Goal: Transaction & Acquisition: Register for event/course

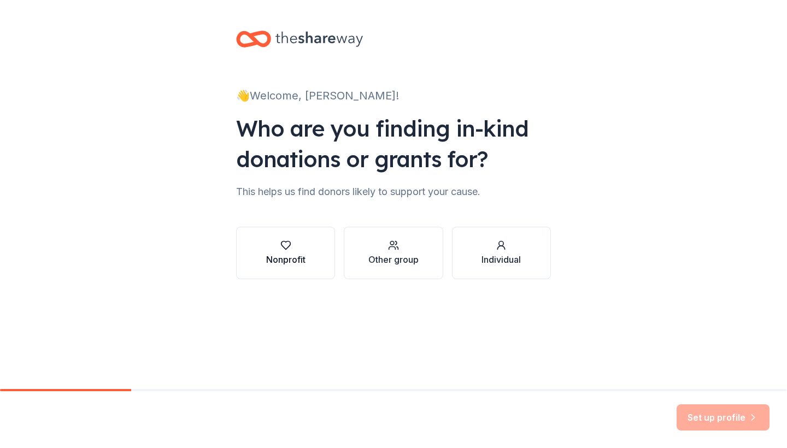
click at [298, 251] on div "Nonprofit" at bounding box center [285, 253] width 39 height 26
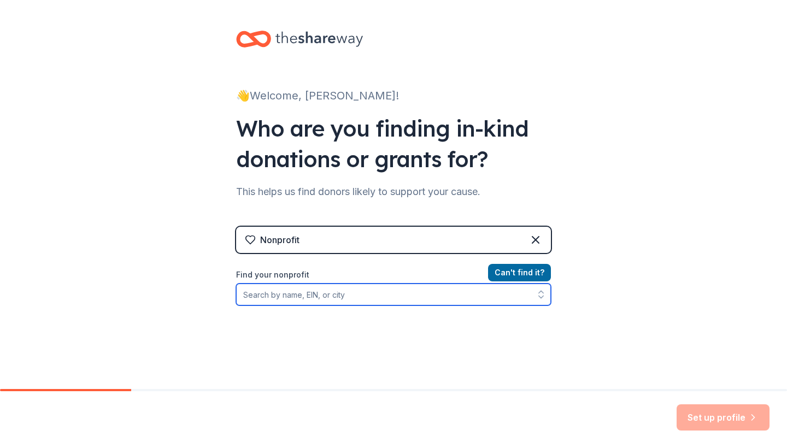
click at [344, 297] on input "Find your nonprofit" at bounding box center [393, 295] width 315 height 22
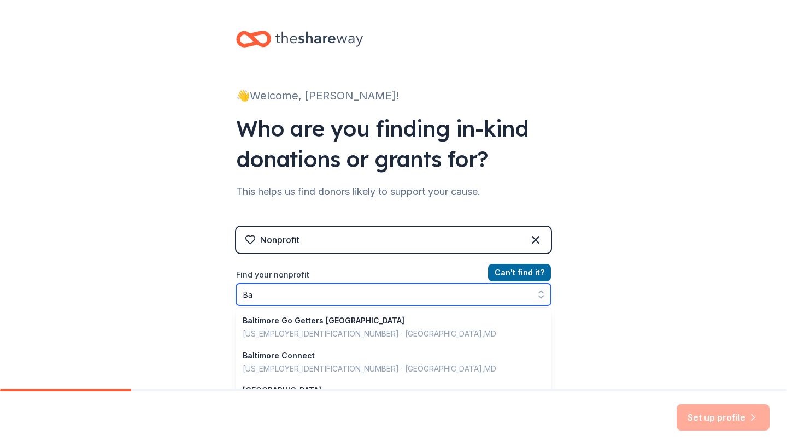
type input "B"
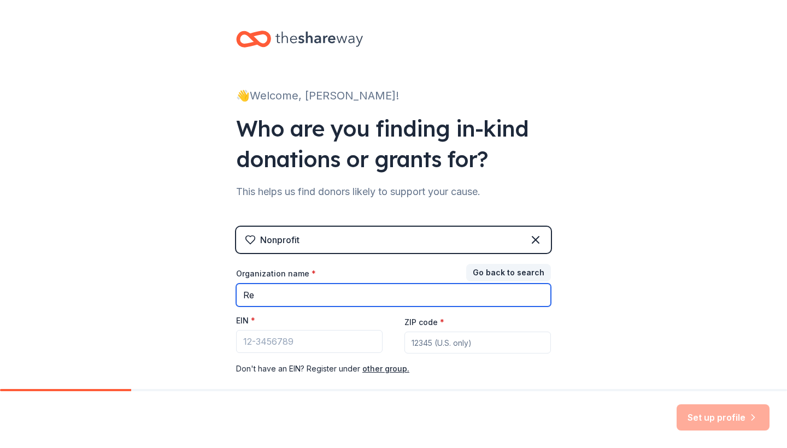
type input "R"
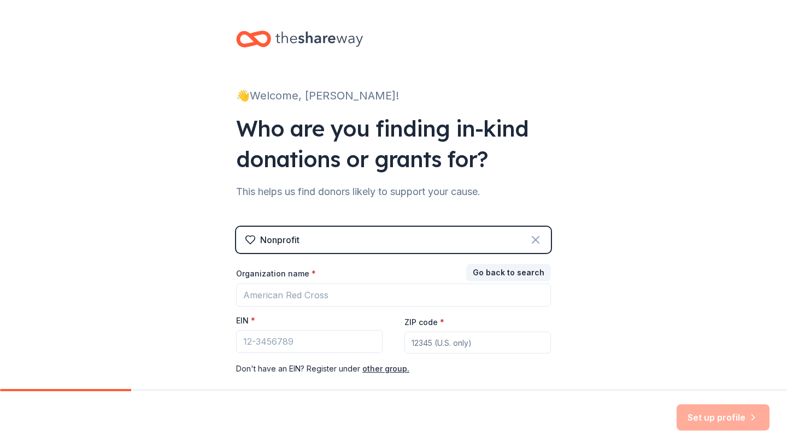
click at [538, 237] on icon at bounding box center [535, 240] width 7 height 7
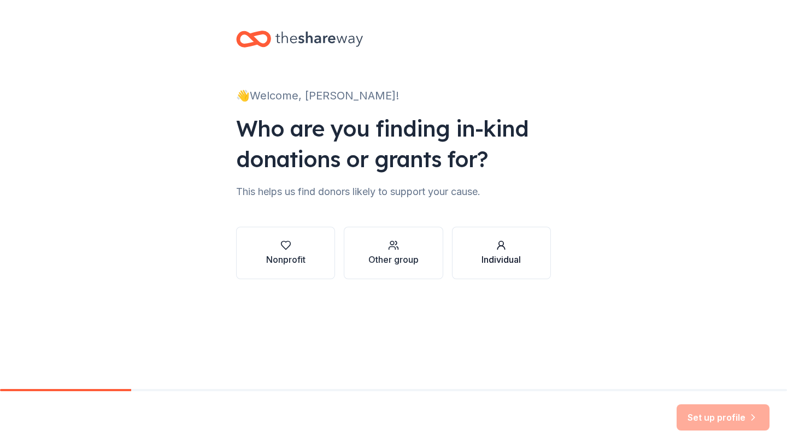
click at [499, 244] on circle "button" at bounding box center [501, 244] width 4 height 4
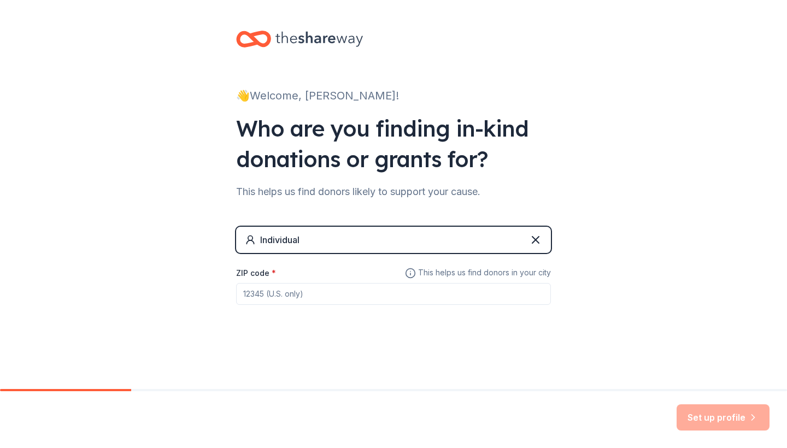
click at [309, 295] on input "ZIP code *" at bounding box center [393, 294] width 315 height 22
type input "20879"
click at [478, 412] on div "Set up profile" at bounding box center [393, 419] width 787 height 57
click at [703, 421] on button "Set up profile" at bounding box center [723, 417] width 93 height 26
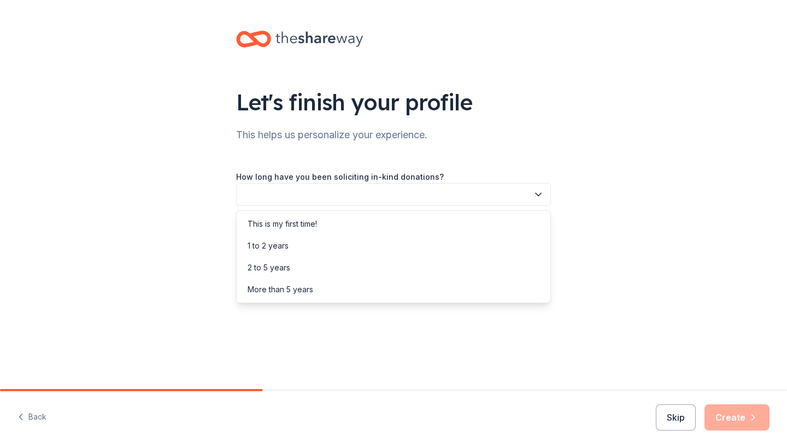
click at [539, 195] on icon "button" at bounding box center [538, 194] width 5 height 3
click at [372, 271] on div "2 to 5 years" at bounding box center [393, 268] width 309 height 22
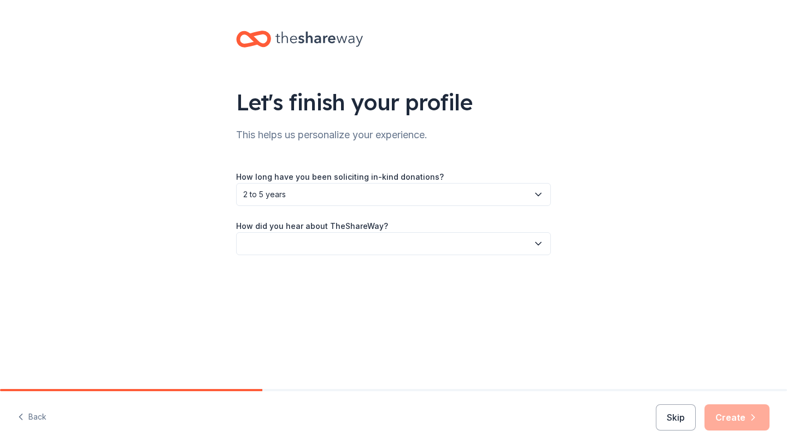
click at [534, 242] on icon "button" at bounding box center [538, 243] width 11 height 11
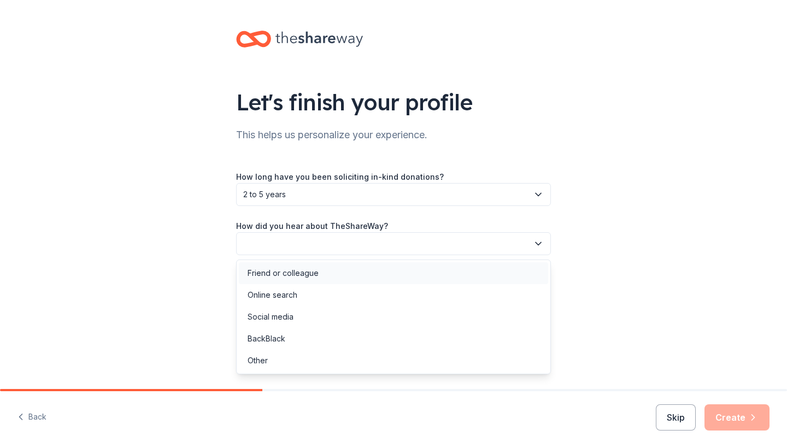
click at [360, 277] on div "Friend or colleague" at bounding box center [393, 273] width 309 height 22
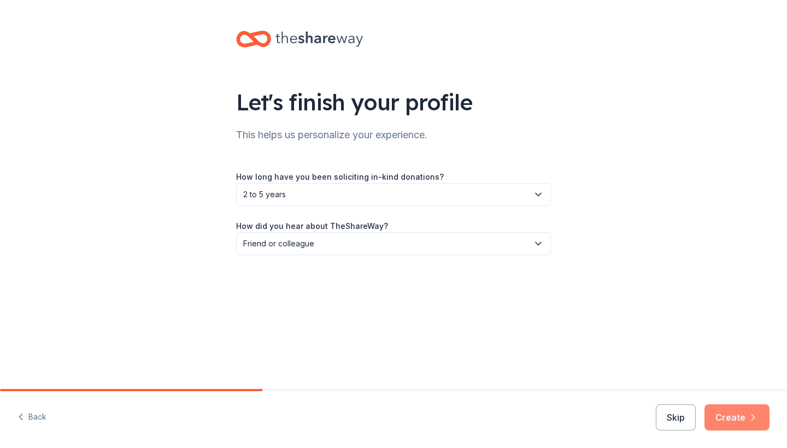
click at [744, 421] on button "Create" at bounding box center [736, 417] width 65 height 26
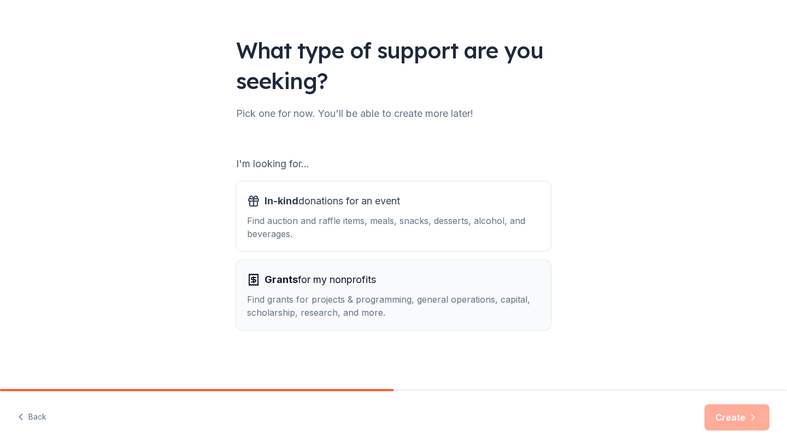
scroll to position [52, 0]
click at [461, 299] on div "Find grants for projects & programming, general operations, capital, scholarshi…" at bounding box center [393, 306] width 293 height 26
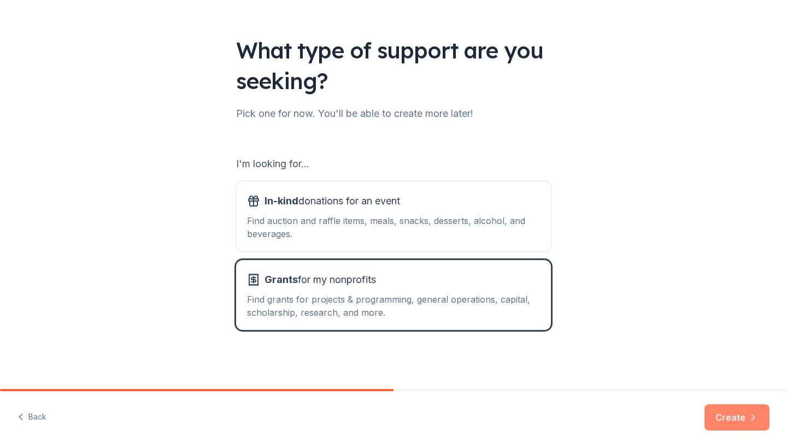
click at [731, 422] on button "Create" at bounding box center [736, 417] width 65 height 26
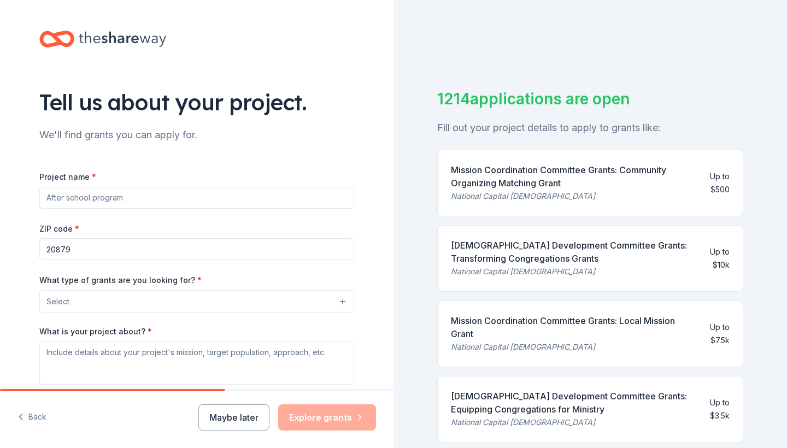
click at [143, 301] on button "Select" at bounding box center [196, 301] width 315 height 23
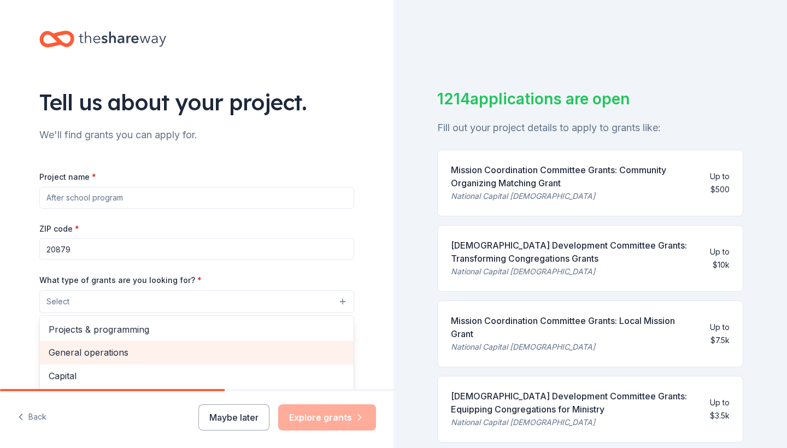
click at [145, 345] on span "General operations" at bounding box center [197, 352] width 296 height 14
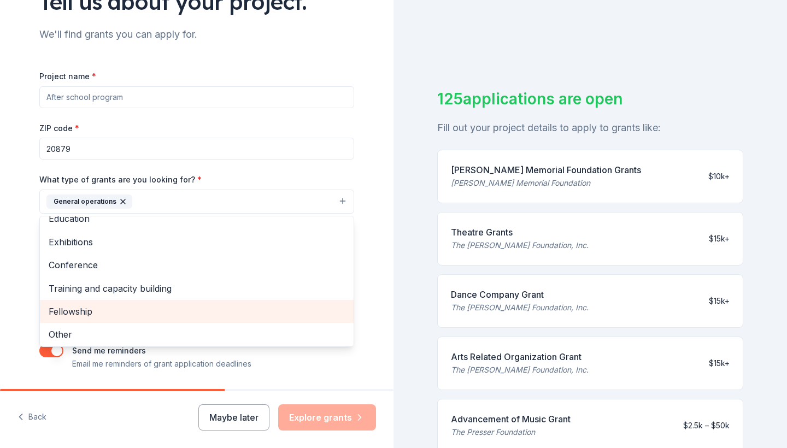
scroll to position [103, 0]
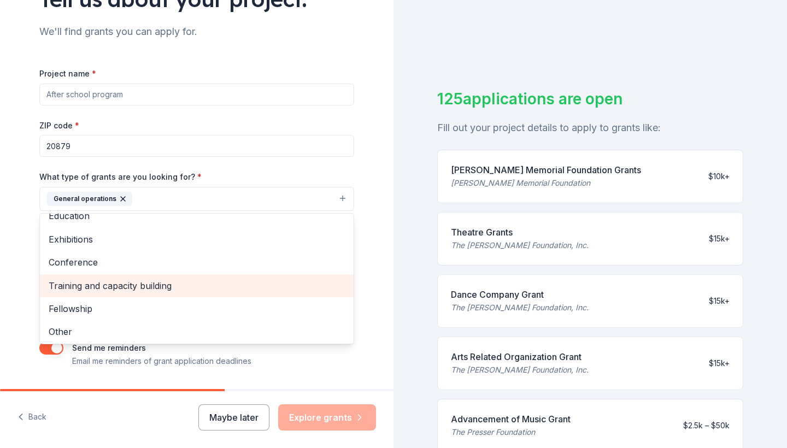
click at [143, 280] on span "Training and capacity building" at bounding box center [197, 286] width 296 height 14
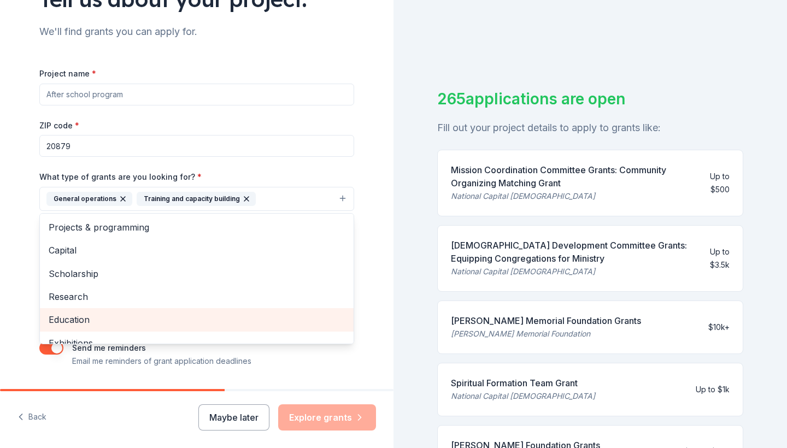
scroll to position [0, 0]
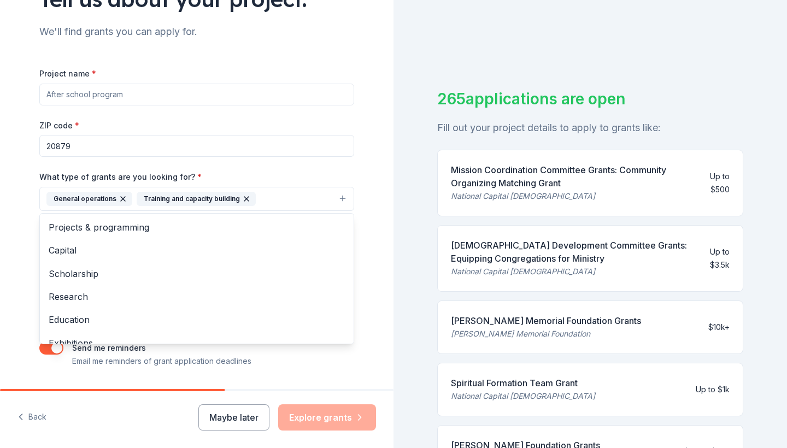
click at [216, 94] on div "Project name * ZIP code * 20879 What type of grants are you looking for? * Gene…" at bounding box center [196, 217] width 315 height 301
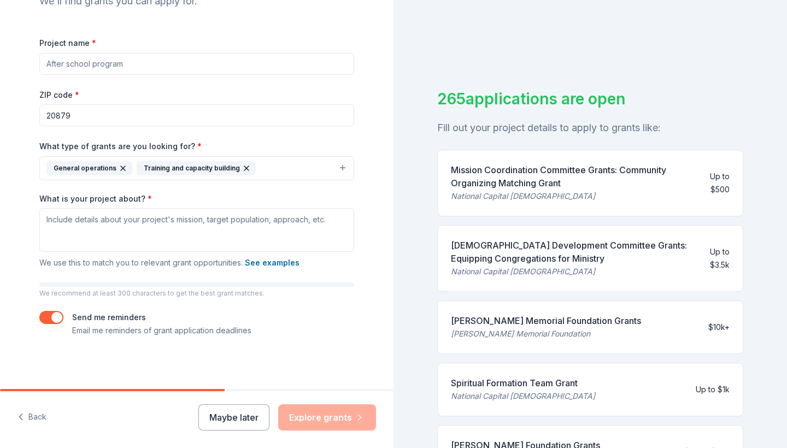
scroll to position [133, 0]
click at [233, 418] on button "Maybe later" at bounding box center [233, 417] width 71 height 26
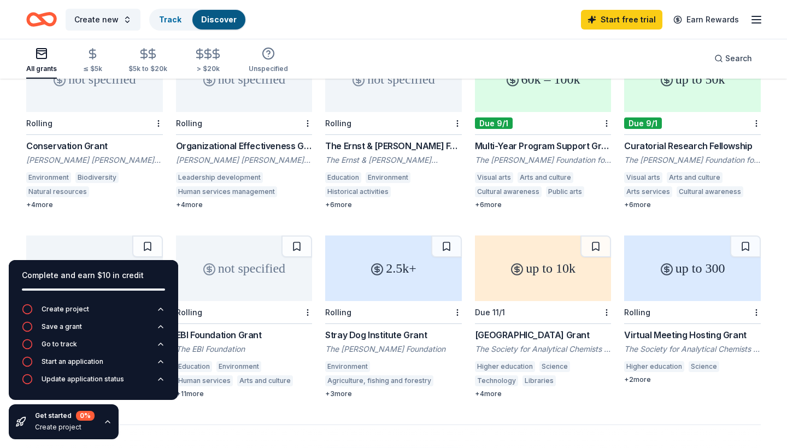
scroll to position [499, 0]
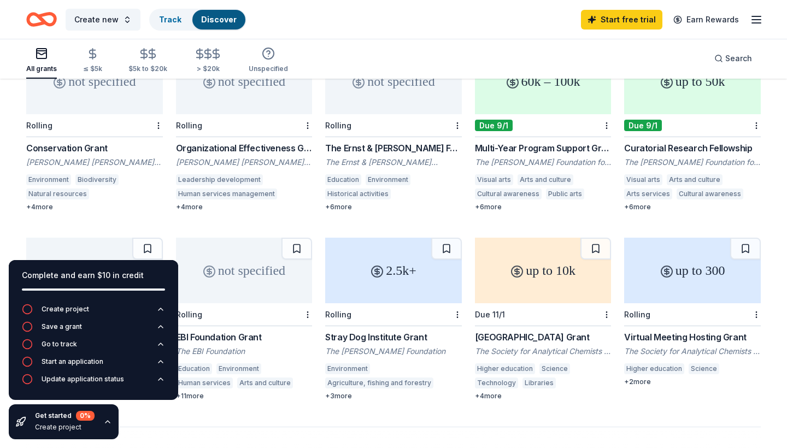
click at [260, 142] on div "Organizational Effectiveness Grant" at bounding box center [244, 148] width 137 height 13
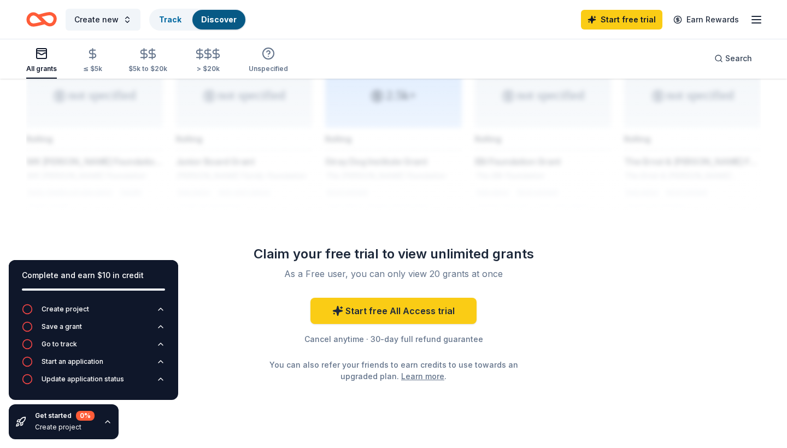
scroll to position [890, 0]
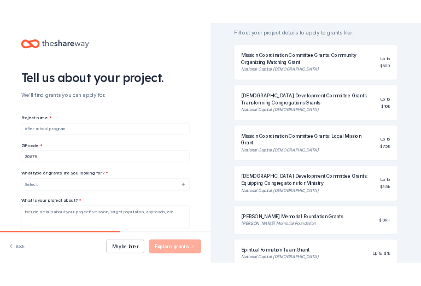
scroll to position [114, 0]
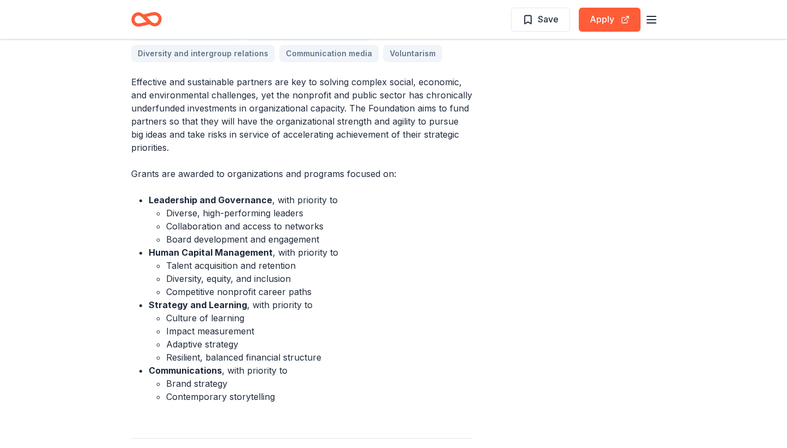
scroll to position [367, 0]
